Goal: Information Seeking & Learning: Learn about a topic

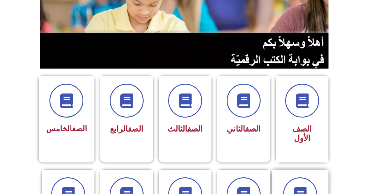
scroll to position [175, 0]
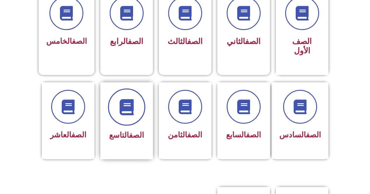
click at [121, 108] on span at bounding box center [126, 107] width 37 height 37
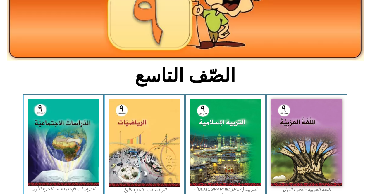
scroll to position [175, 0]
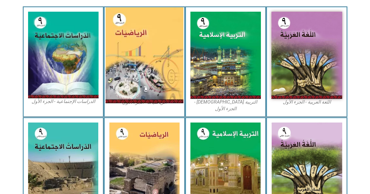
click at [141, 79] on img at bounding box center [144, 55] width 78 height 96
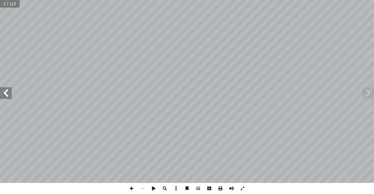
click at [9, 92] on span at bounding box center [6, 93] width 12 height 12
click at [8, 90] on span at bounding box center [6, 93] width 12 height 12
click at [8, 89] on span at bounding box center [6, 93] width 12 height 12
click at [0, 88] on span at bounding box center [6, 93] width 12 height 12
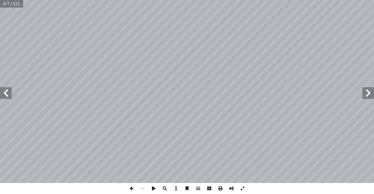
click at [0, 88] on span at bounding box center [6, 93] width 12 height 12
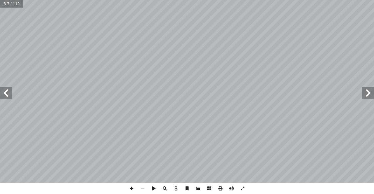
click at [0, 88] on span at bounding box center [6, 93] width 12 height 12
click at [129, 189] on span at bounding box center [131, 188] width 11 height 11
click at [142, 189] on span at bounding box center [142, 188] width 11 height 11
click at [5, 96] on span at bounding box center [6, 93] width 12 height 12
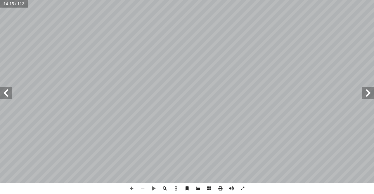
click at [4, 93] on span at bounding box center [6, 93] width 12 height 12
click at [8, 93] on span at bounding box center [6, 93] width 12 height 12
drag, startPoint x: 368, startPoint y: 98, endPoint x: 363, endPoint y: 98, distance: 4.7
click at [367, 98] on span at bounding box center [368, 93] width 12 height 12
click at [4, 88] on span at bounding box center [6, 93] width 12 height 12
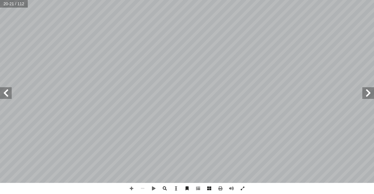
click at [1, 95] on span at bounding box center [6, 93] width 12 height 12
click at [7, 96] on span at bounding box center [6, 93] width 12 height 12
click at [9, 92] on span at bounding box center [6, 93] width 12 height 12
click at [0, 92] on span at bounding box center [6, 93] width 12 height 12
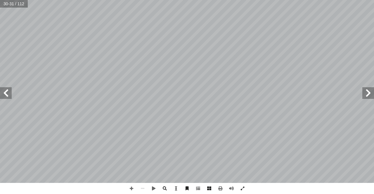
click at [6, 92] on span at bounding box center [6, 93] width 12 height 12
click at [369, 98] on span at bounding box center [368, 93] width 12 height 12
click at [131, 188] on span at bounding box center [131, 188] width 11 height 11
click at [131, 189] on span at bounding box center [131, 188] width 11 height 11
click at [130, 188] on span at bounding box center [131, 188] width 11 height 11
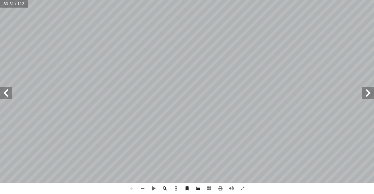
click at [372, 95] on span at bounding box center [368, 93] width 12 height 12
click at [6, 93] on span at bounding box center [6, 93] width 12 height 12
click at [3, 94] on span at bounding box center [6, 93] width 12 height 12
click at [4, 79] on div "28 ) ٧ - ١ ( * ة ّ م � رين ع � تم حيحة: َّ لص � جابة إ ل� � ئرة حول رمز � د ُ ض…" at bounding box center [187, 91] width 374 height 183
click at [132, 190] on span at bounding box center [131, 188] width 11 height 11
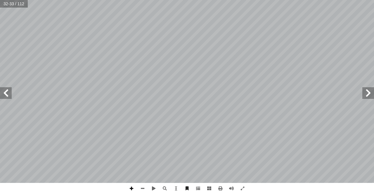
click at [133, 190] on span at bounding box center [131, 188] width 11 height 11
click at [194, 53] on html "الصفحة الرئيسية الصف الأول الصف الثاني الصف الثالث الصف الرابع الصف الخامس الصف…" at bounding box center [187, 26] width 374 height 53
